Goal: Information Seeking & Learning: Learn about a topic

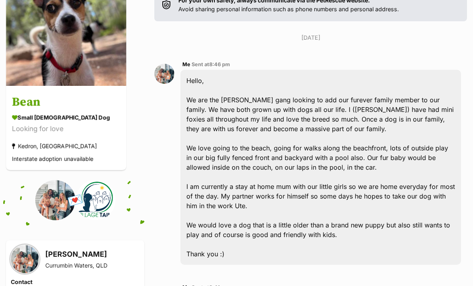
scroll to position [55, 0]
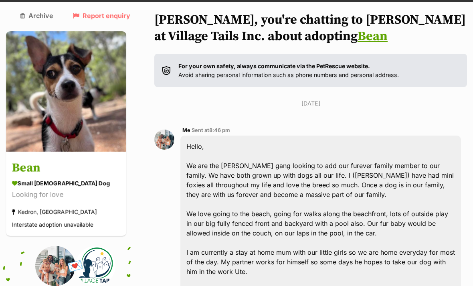
click at [71, 93] on img at bounding box center [66, 91] width 120 height 120
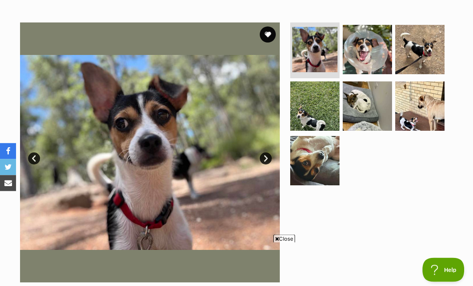
scroll to position [144, 0]
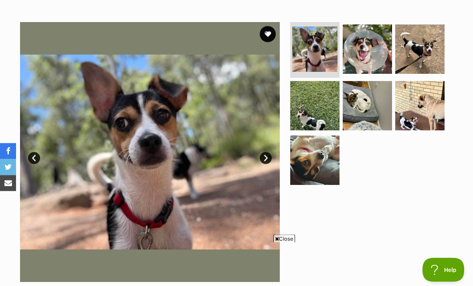
click at [263, 157] on link "Next" at bounding box center [266, 158] width 12 height 12
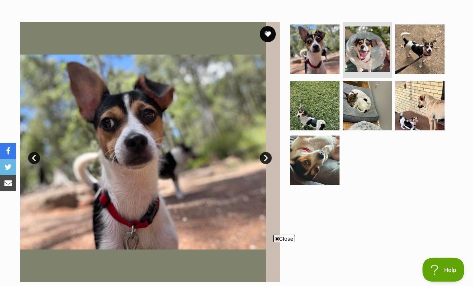
scroll to position [145, 0]
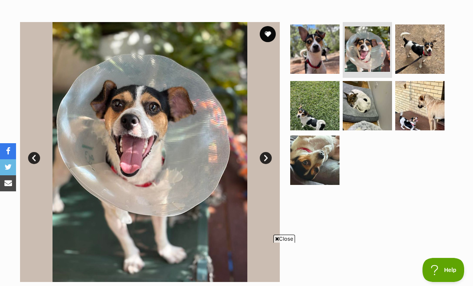
click at [266, 155] on link "Next" at bounding box center [266, 158] width 12 height 12
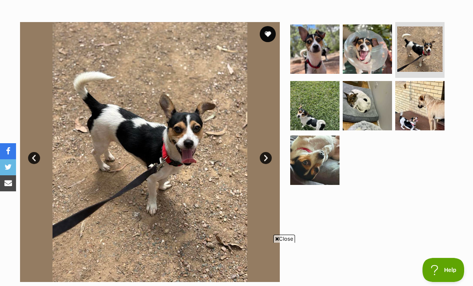
scroll to position [0, 0]
click at [263, 160] on link "Next" at bounding box center [266, 158] width 12 height 12
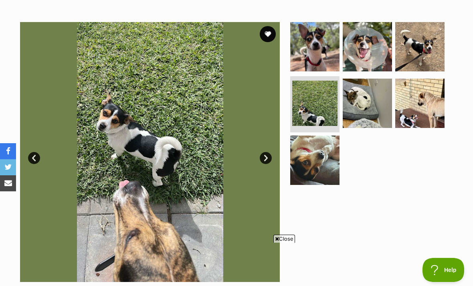
click at [268, 160] on link "Next" at bounding box center [266, 158] width 12 height 12
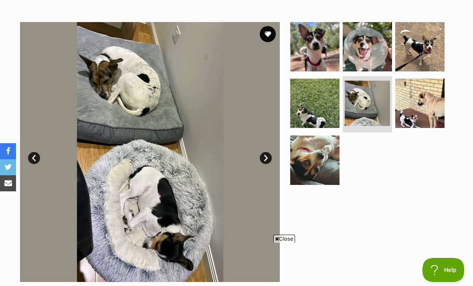
click at [266, 158] on link "Next" at bounding box center [266, 158] width 12 height 12
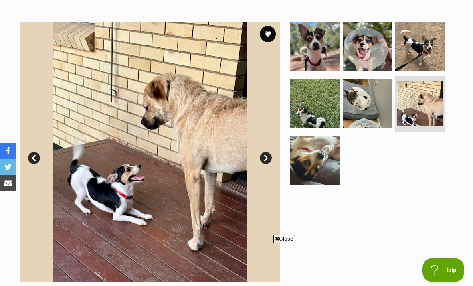
click at [268, 157] on link "Next" at bounding box center [266, 158] width 12 height 12
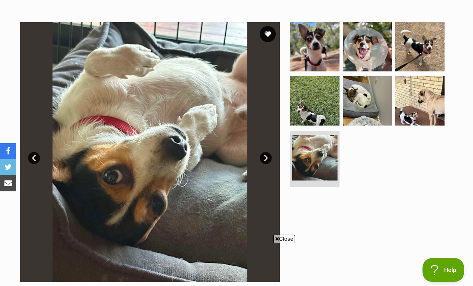
click at [264, 158] on link "Next" at bounding box center [266, 158] width 12 height 12
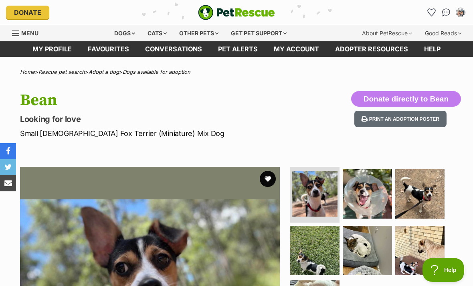
click at [128, 33] on div "Dogs" at bounding box center [125, 33] width 32 height 16
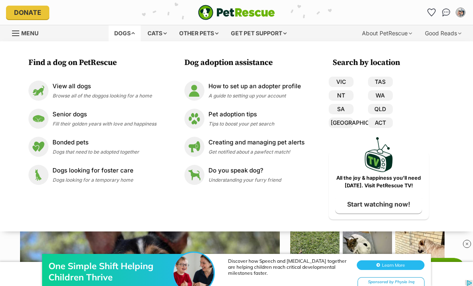
click at [118, 114] on p "Senior dogs" at bounding box center [105, 114] width 104 height 9
